Goal: Book appointment/travel/reservation

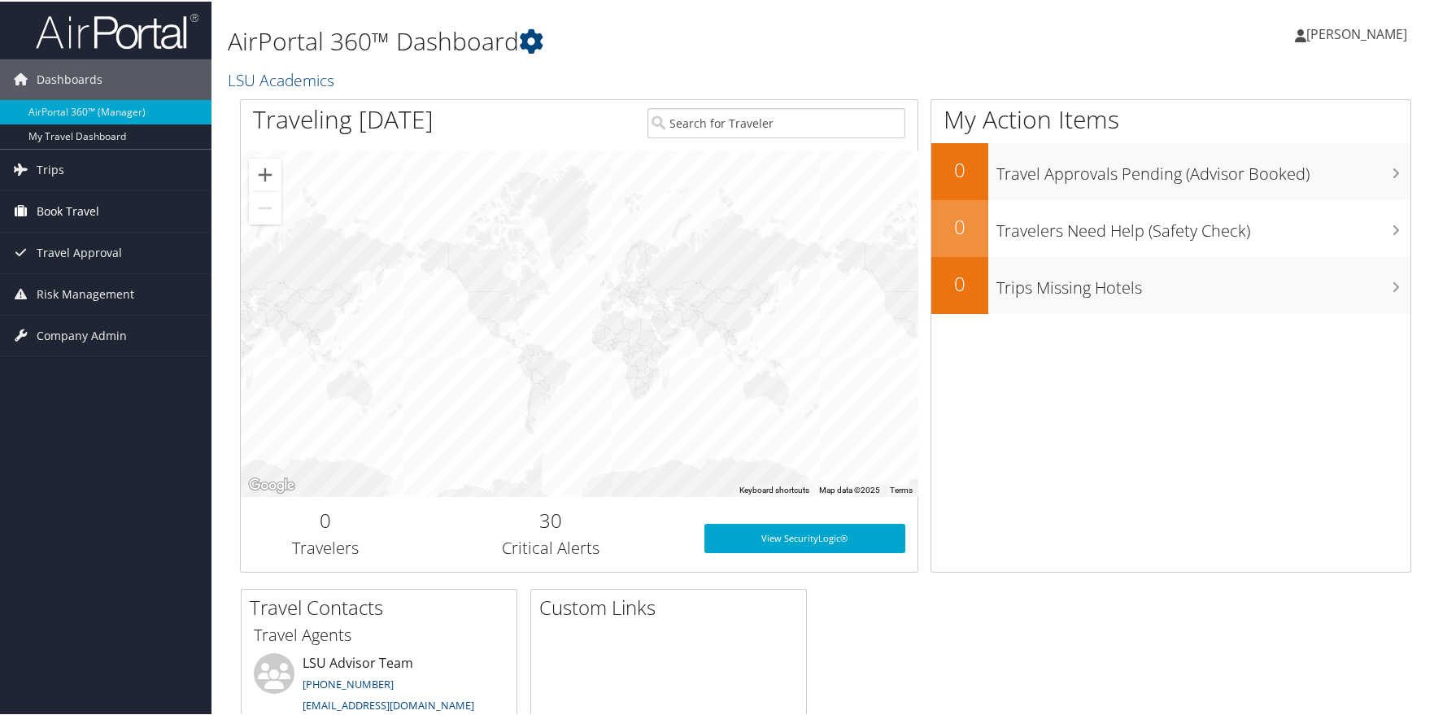
click at [49, 207] on span "Book Travel" at bounding box center [68, 209] width 63 height 41
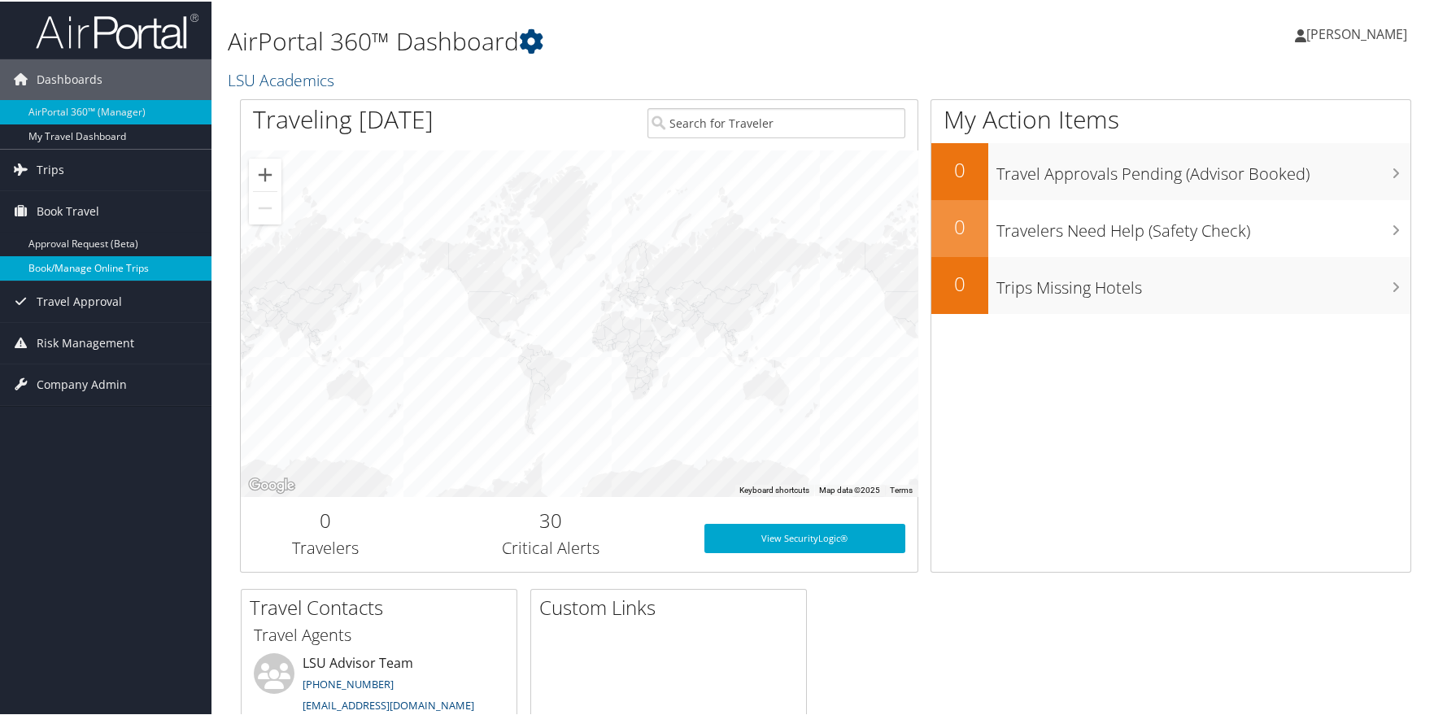
click at [56, 261] on link "Book/Manage Online Trips" at bounding box center [105, 267] width 211 height 24
